Goal: Find specific page/section: Find specific page/section

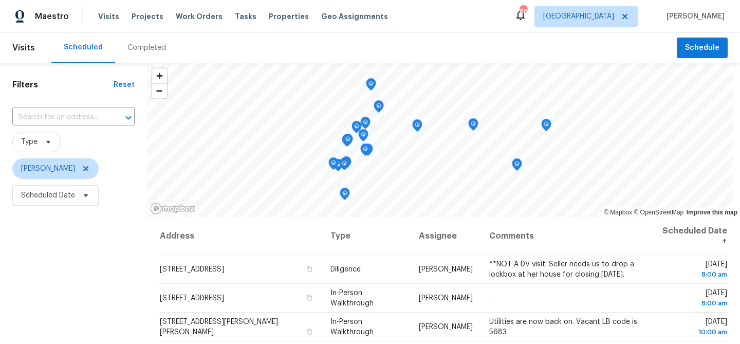
scroll to position [57, 0]
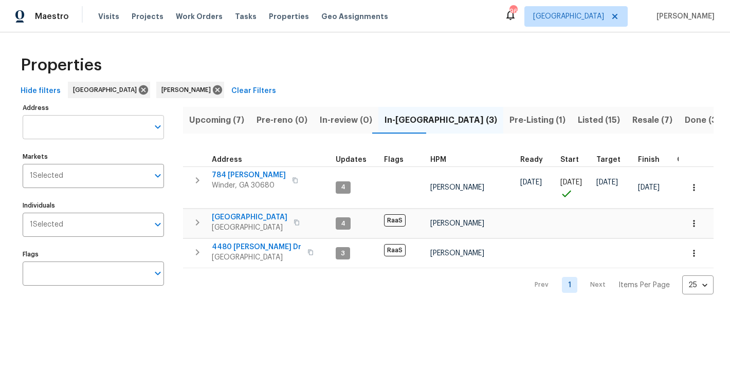
click at [104, 125] on input "Address" at bounding box center [86, 127] width 126 height 24
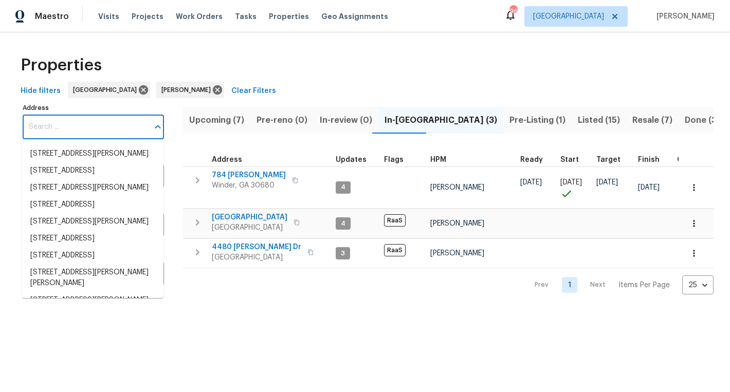
paste input "[STREET_ADDRESS]"
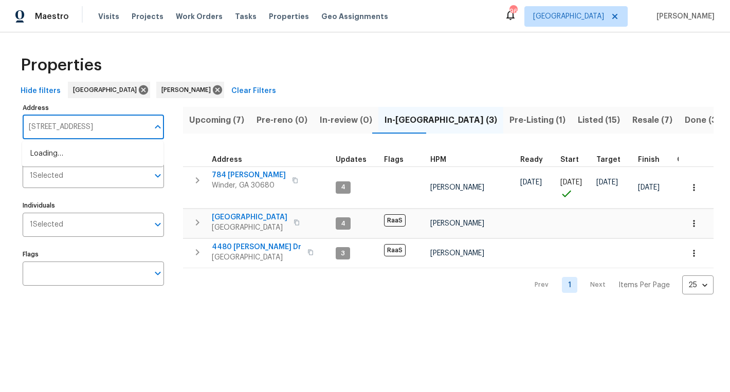
scroll to position [0, 12]
type input "[STREET_ADDRESS]"
click at [99, 156] on li "12316 Amoretto Way Raleigh NC 27613" at bounding box center [92, 153] width 141 height 17
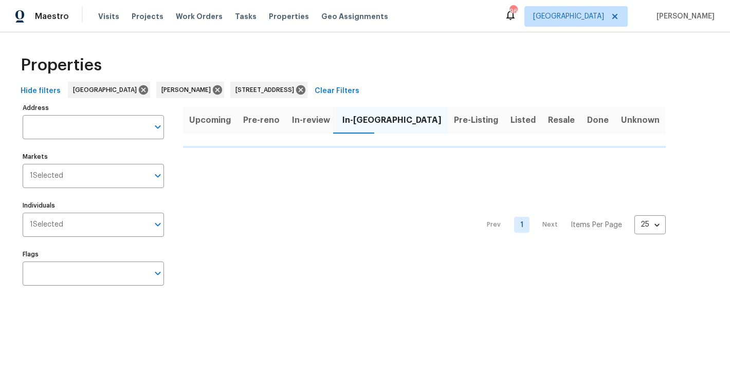
type input "12316 Amoretto Way Raleigh NC 27613"
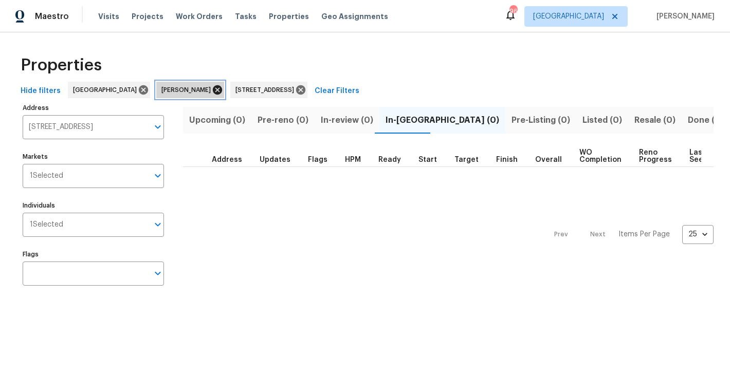
click at [213, 90] on icon at bounding box center [217, 89] width 9 height 9
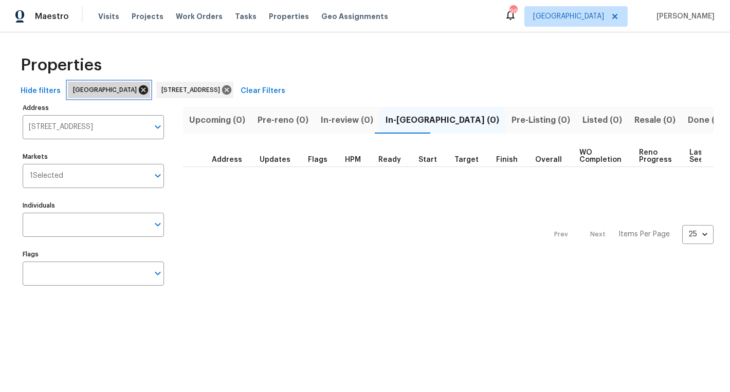
click at [138, 90] on icon at bounding box center [143, 89] width 11 height 11
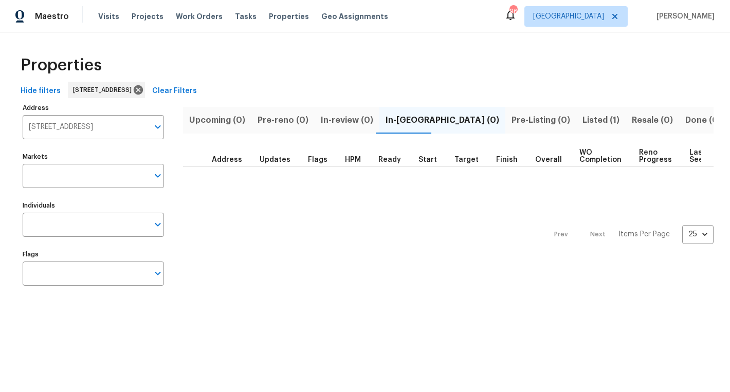
click at [582, 119] on span "Listed (1)" at bounding box center [600, 120] width 37 height 14
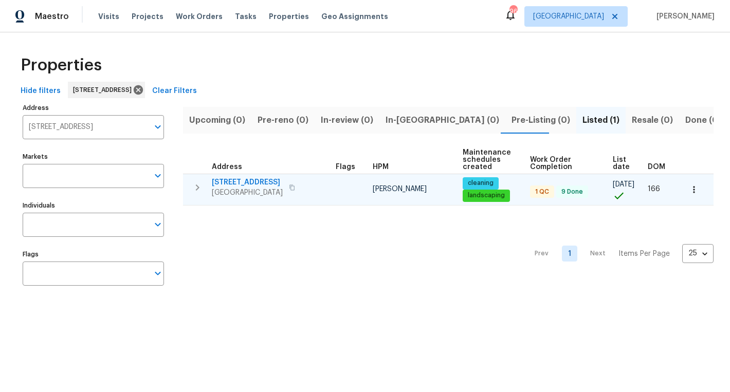
click at [219, 182] on span "[STREET_ADDRESS]" at bounding box center [247, 182] width 71 height 10
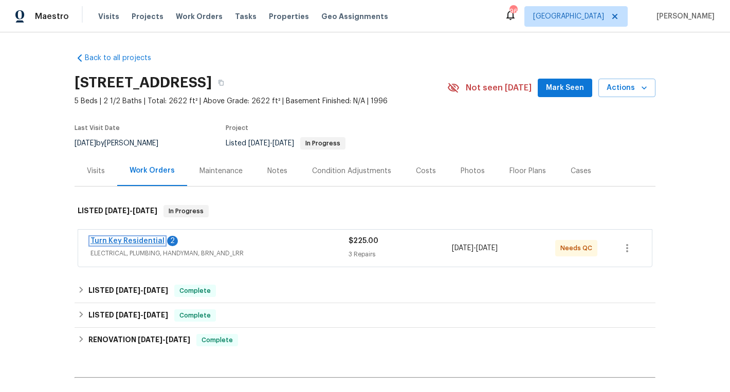
click at [126, 237] on link "Turn Key Residential" at bounding box center [127, 240] width 74 height 7
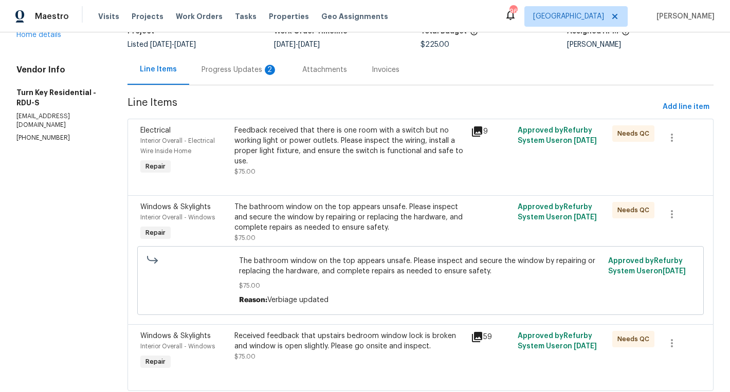
scroll to position [54, 0]
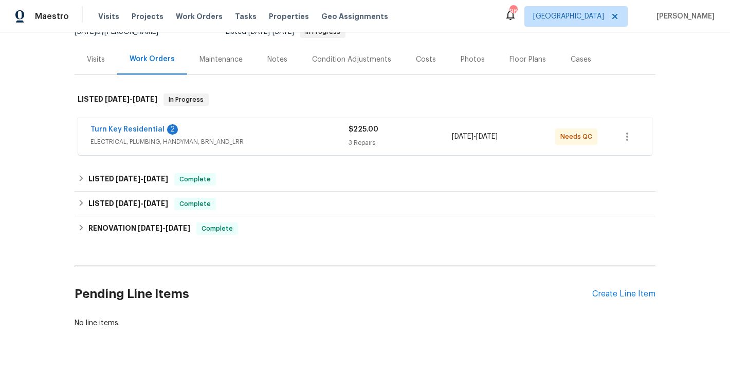
scroll to position [118, 0]
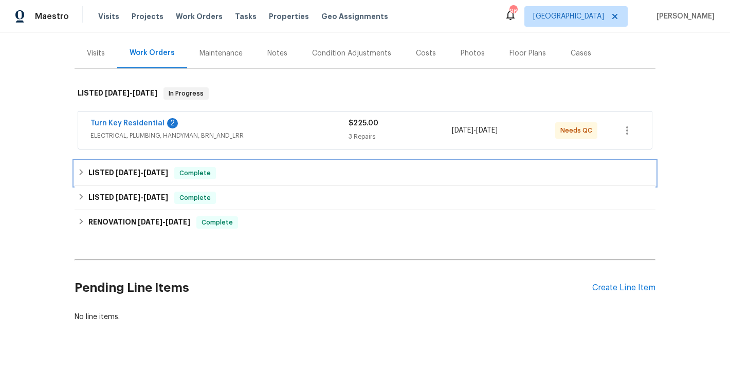
click at [227, 171] on div "LISTED [DATE] - [DATE] Complete" at bounding box center [365, 173] width 575 height 12
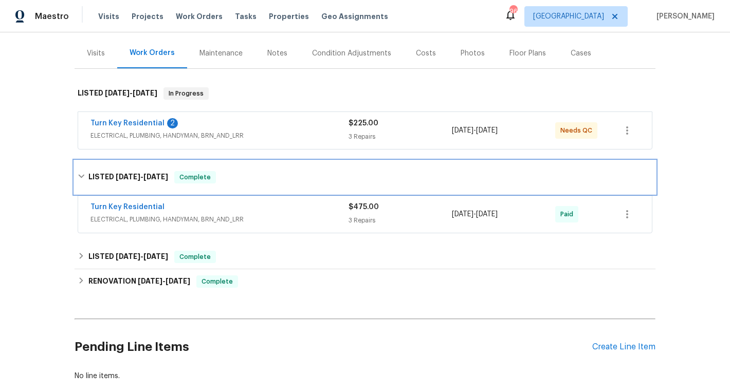
click at [227, 171] on div "LISTED [DATE] - [DATE] Complete" at bounding box center [365, 177] width 575 height 12
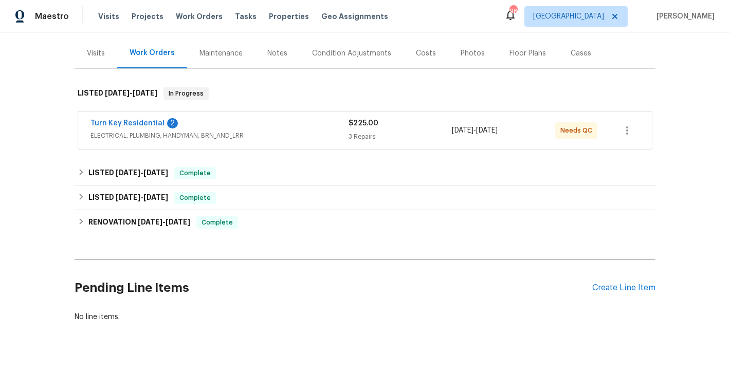
click at [223, 116] on div "Turn Key Residential 2 ELECTRICAL, PLUMBING, HANDYMAN, BRN_AND_LRR $225.00 3 Re…" at bounding box center [365, 130] width 574 height 37
click at [118, 123] on link "Turn Key Residential" at bounding box center [127, 123] width 74 height 7
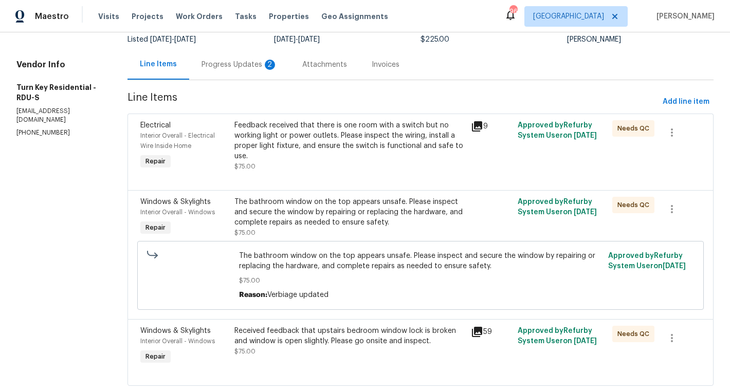
scroll to position [107, 0]
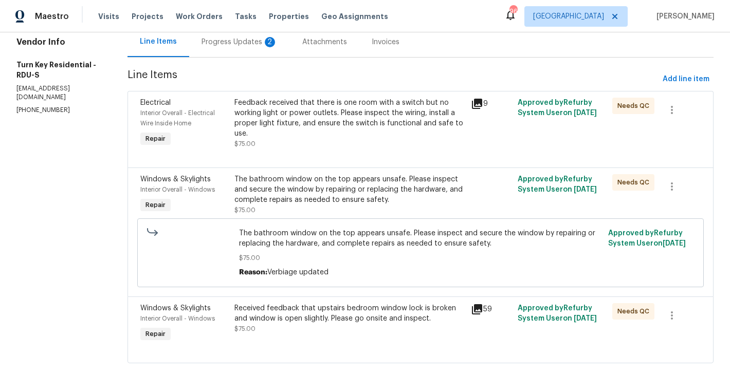
click at [482, 307] on icon at bounding box center [477, 309] width 10 height 10
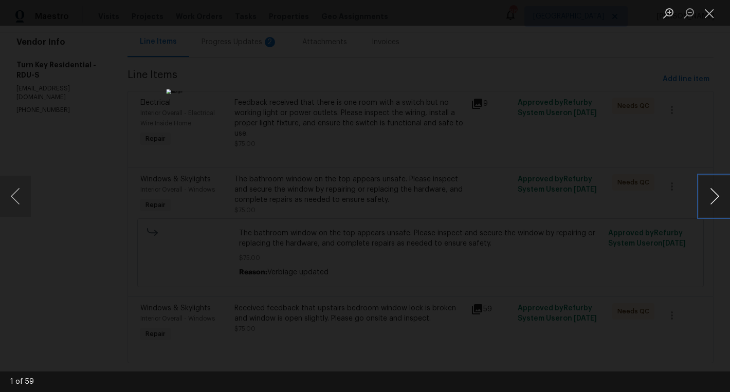
click at [703, 190] on button "Next image" at bounding box center [714, 196] width 31 height 41
